Goal: Check status: Check status

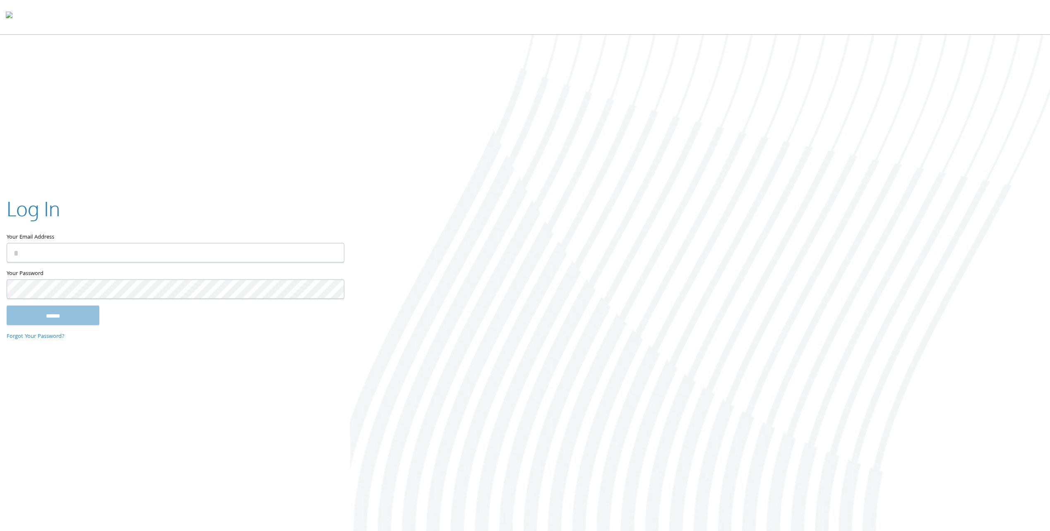
type input "**********"
click at [55, 316] on input "******" at bounding box center [53, 316] width 93 height 20
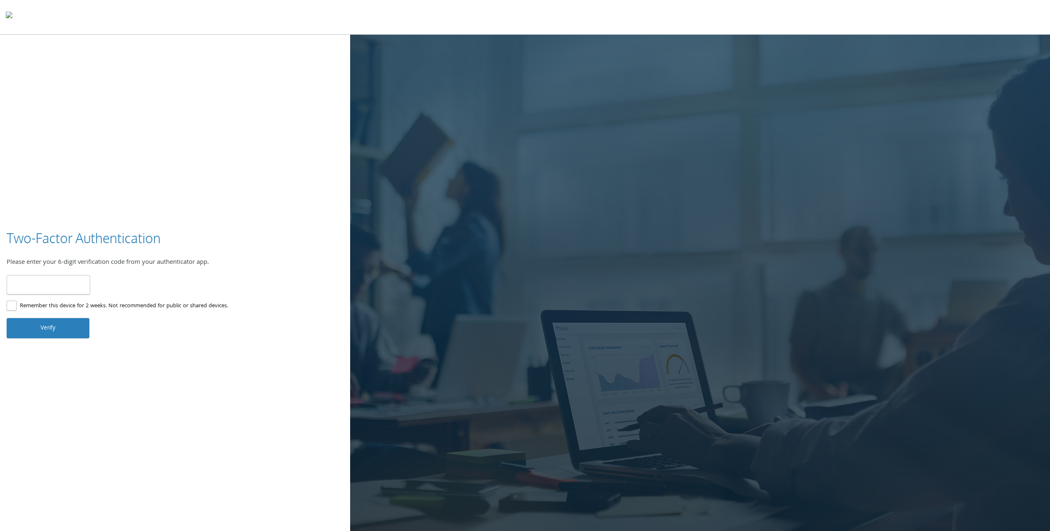
click at [70, 286] on input "number" at bounding box center [49, 284] width 84 height 19
type input "******"
